Goal: Transaction & Acquisition: Subscribe to service/newsletter

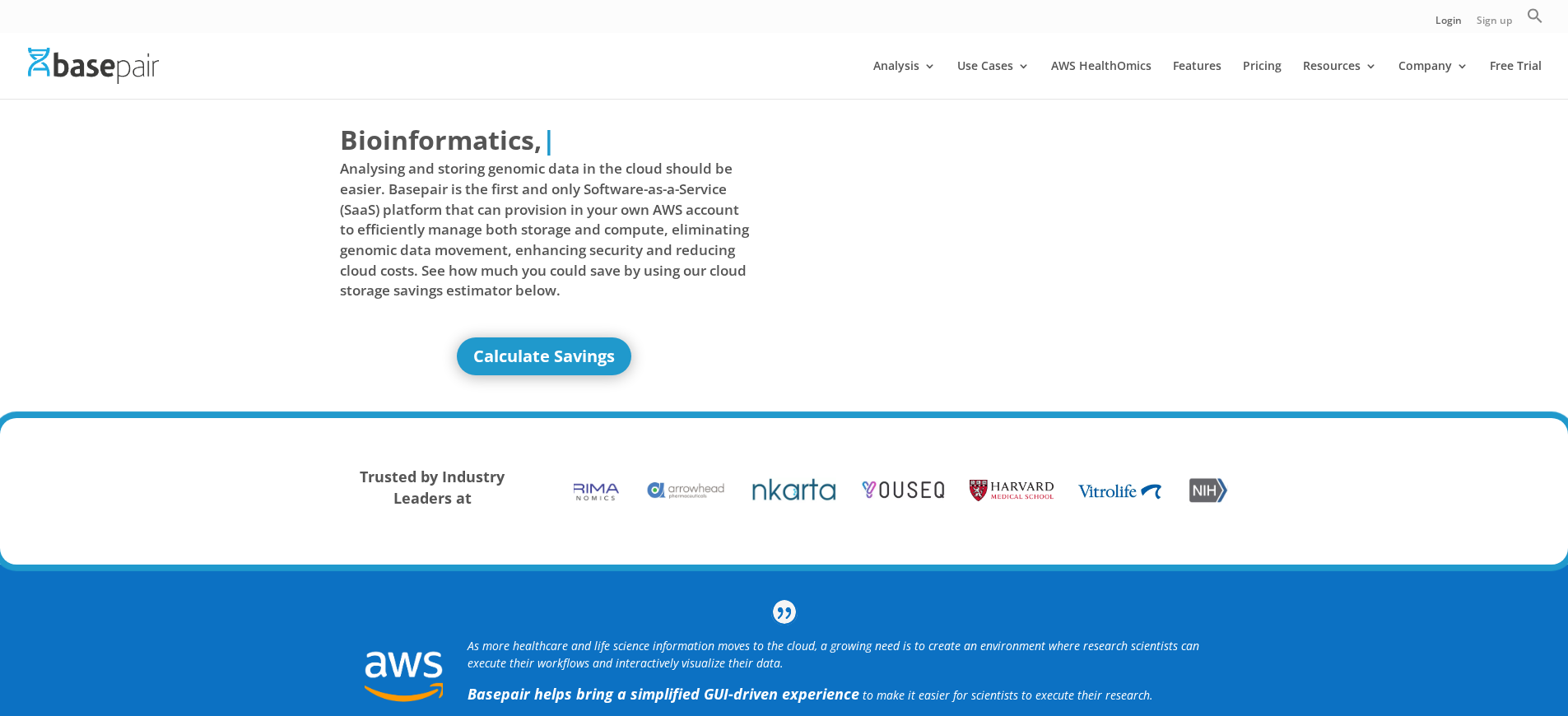
click at [1494, 24] on link "Sign up" at bounding box center [1495, 24] width 35 height 18
click at [1449, 24] on link "Login" at bounding box center [1449, 24] width 27 height 18
click at [1494, 24] on link "Sign up" at bounding box center [1495, 24] width 35 height 18
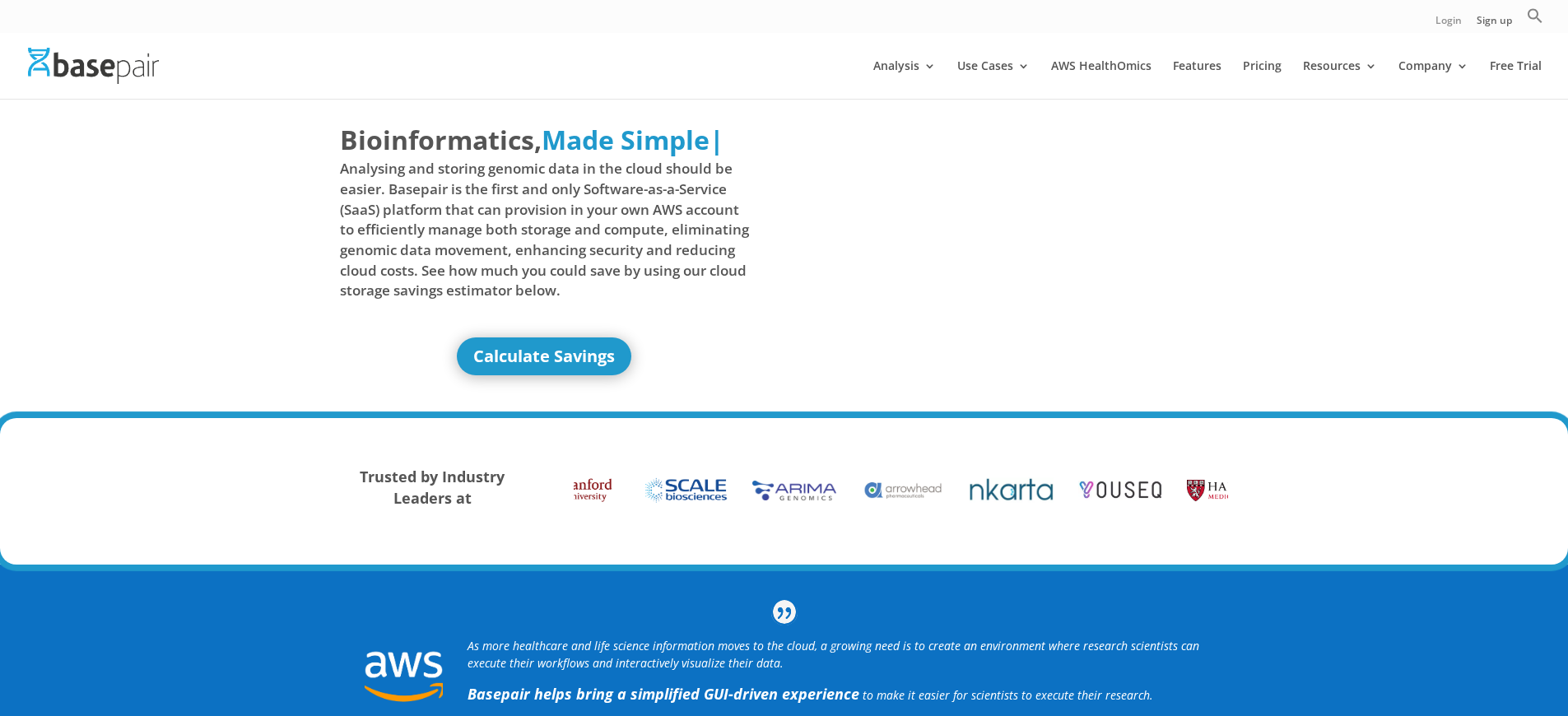
click at [1449, 24] on link "Login" at bounding box center [1449, 24] width 27 height 18
click at [1494, 24] on link "Sign up" at bounding box center [1495, 24] width 35 height 18
